Goal: Task Accomplishment & Management: Manage account settings

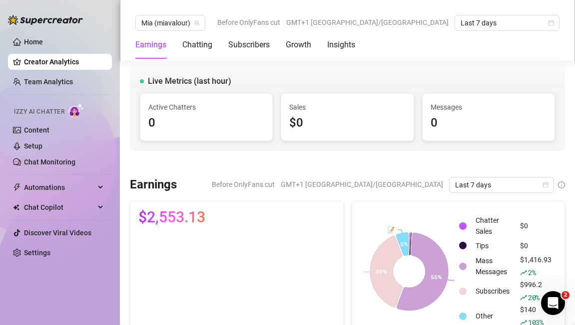
scroll to position [1187, 0]
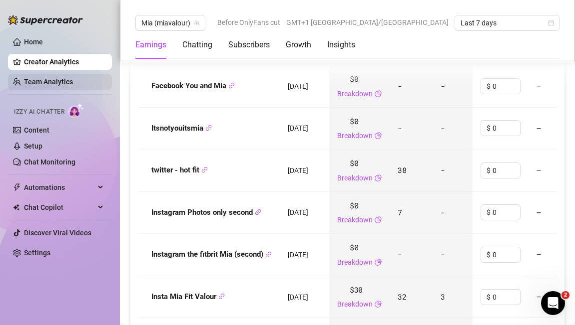
click at [34, 86] on link "Team Analytics" at bounding box center [48, 82] width 49 height 8
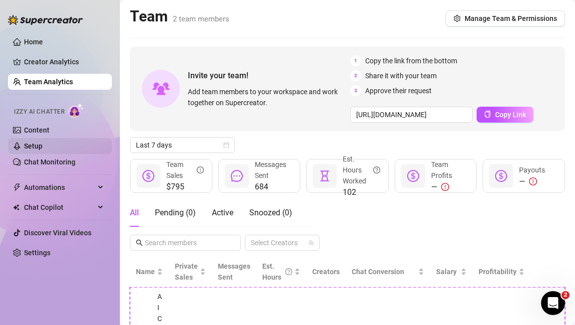
click at [42, 144] on link "Setup" at bounding box center [33, 146] width 18 height 8
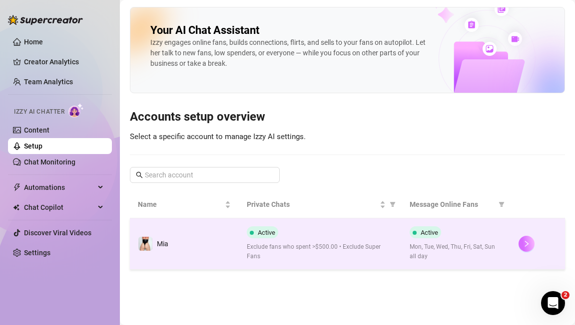
click at [527, 243] on icon "right" at bounding box center [526, 244] width 3 height 6
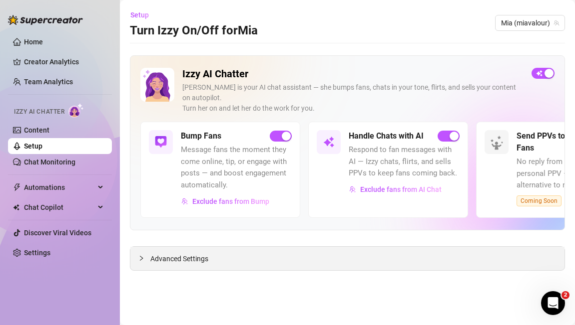
click at [324, 249] on div "Advanced Settings" at bounding box center [347, 258] width 434 height 23
click at [180, 254] on span "Advanced Settings" at bounding box center [179, 259] width 58 height 11
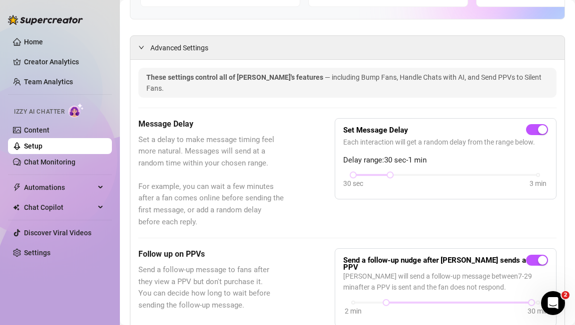
scroll to position [212, 0]
drag, startPoint x: 390, startPoint y: 155, endPoint x: 397, endPoint y: 154, distance: 6.6
click at [397, 172] on div "30 sec 3 min" at bounding box center [445, 181] width 205 height 19
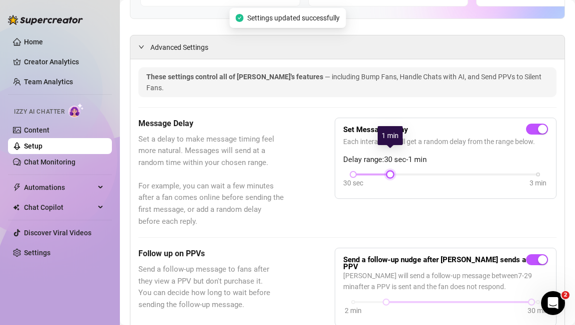
click at [396, 172] on div "30 sec 3 min" at bounding box center [445, 174] width 185 height 4
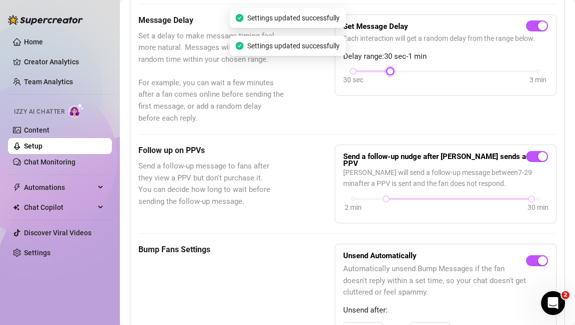
scroll to position [316, 0]
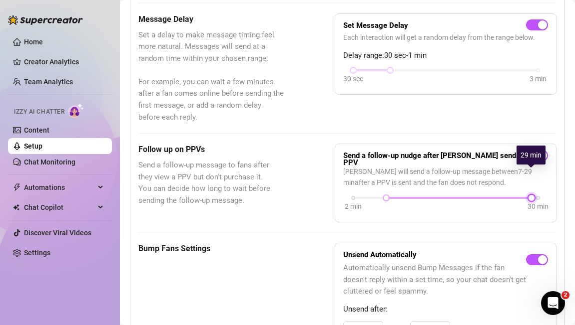
click at [530, 196] on div at bounding box center [531, 198] width 5 height 5
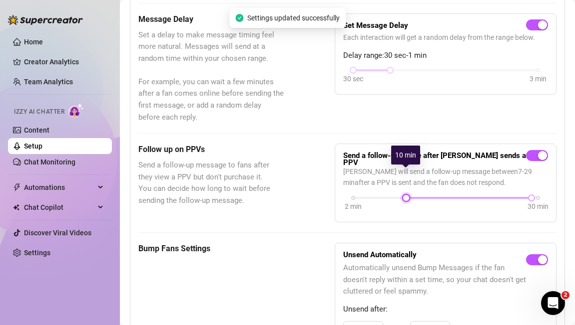
drag, startPoint x: 385, startPoint y: 173, endPoint x: 408, endPoint y: 173, distance: 22.5
click at [408, 196] on div at bounding box center [405, 198] width 5 height 5
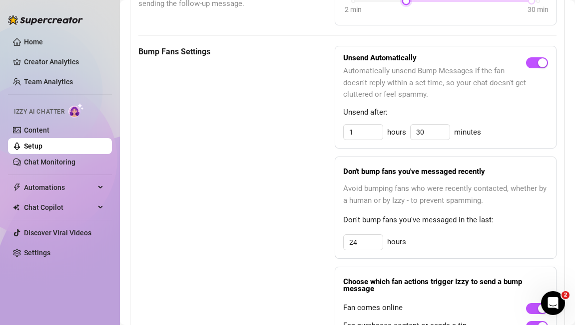
scroll to position [564, 0]
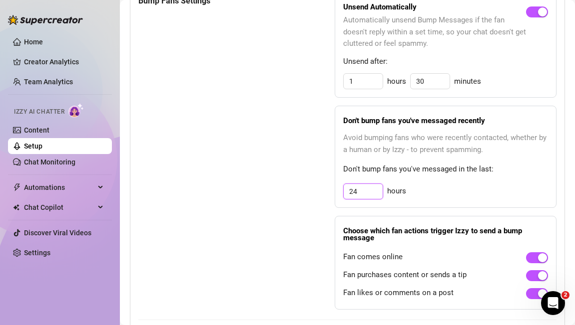
click at [366, 184] on input "24" at bounding box center [362, 191] width 39 height 15
type input "2"
type input "8"
click at [299, 242] on div "Bump Fans Settings Unsend Automatically Automatically unsend Bump Messages if t…" at bounding box center [347, 152] width 418 height 315
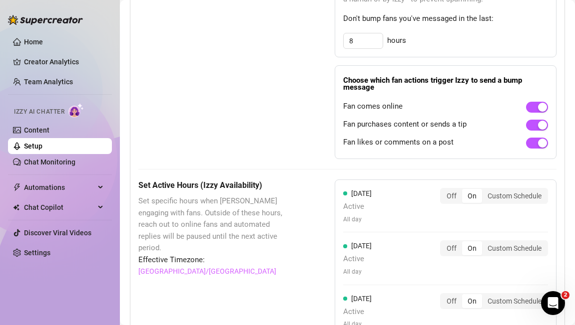
scroll to position [664, 0]
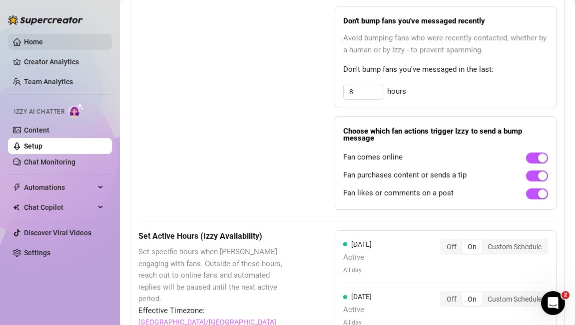
click at [40, 42] on link "Home" at bounding box center [33, 42] width 19 height 8
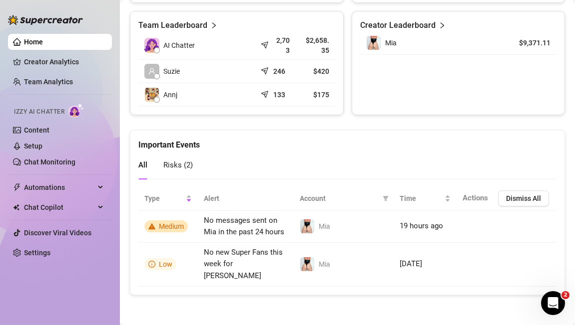
scroll to position [487, 0]
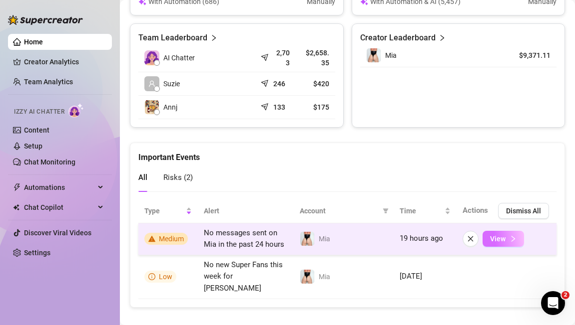
click at [506, 236] on button "View" at bounding box center [502, 239] width 41 height 16
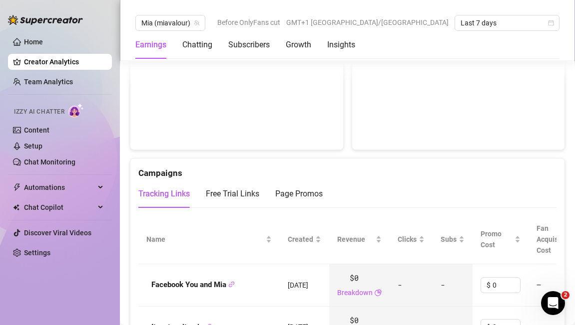
scroll to position [983, 0]
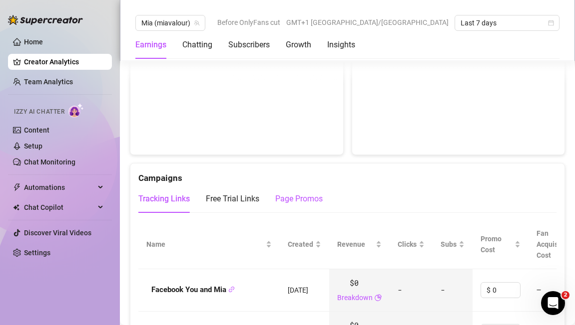
click at [298, 193] on div "Page Promos" at bounding box center [298, 199] width 47 height 12
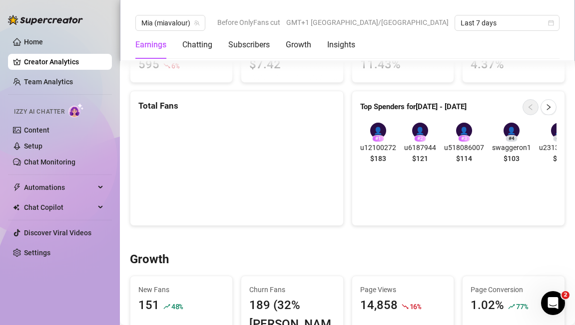
scroll to position [205, 0]
